Goal: Find specific page/section: Find specific page/section

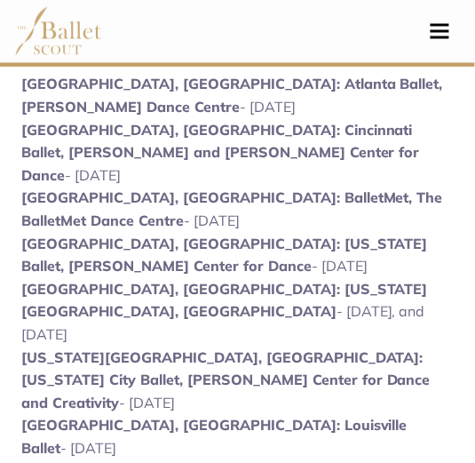
scroll to position [1125, 0]
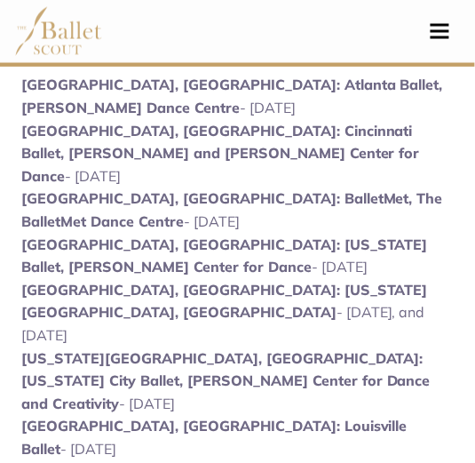
click at [263, 296] on li "[GEOGRAPHIC_DATA], [GEOGRAPHIC_DATA]: [US_STATE][GEOGRAPHIC_DATA], [GEOGRAPHIC_…" at bounding box center [237, 314] width 432 height 68
click at [314, 290] on li "[GEOGRAPHIC_DATA], [GEOGRAPHIC_DATA]: [US_STATE][GEOGRAPHIC_DATA], [GEOGRAPHIC_…" at bounding box center [237, 314] width 432 height 68
click at [178, 294] on li "[GEOGRAPHIC_DATA], [GEOGRAPHIC_DATA]: [US_STATE][GEOGRAPHIC_DATA], [GEOGRAPHIC_…" at bounding box center [237, 314] width 432 height 68
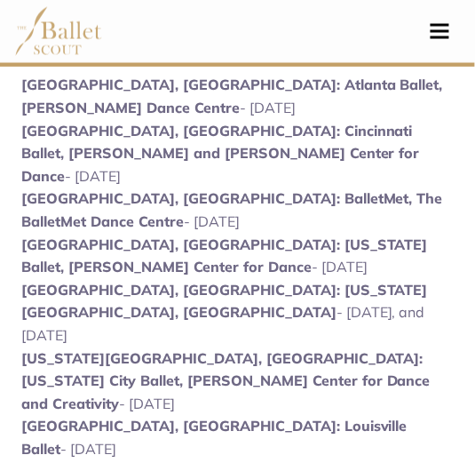
click at [178, 294] on li "[GEOGRAPHIC_DATA], [GEOGRAPHIC_DATA]: [US_STATE][GEOGRAPHIC_DATA], [GEOGRAPHIC_…" at bounding box center [237, 314] width 432 height 68
click at [299, 416] on li "[GEOGRAPHIC_DATA], [GEOGRAPHIC_DATA]: Louisville Ballet - [DATE]" at bounding box center [237, 438] width 432 height 45
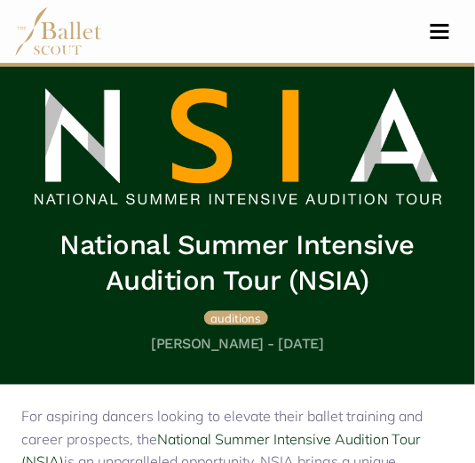
scroll to position [0, 0]
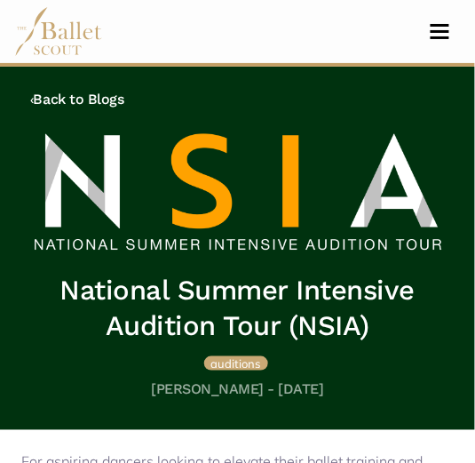
click at [52, 31] on img at bounding box center [58, 31] width 89 height 49
